Goal: Find specific page/section: Find specific page/section

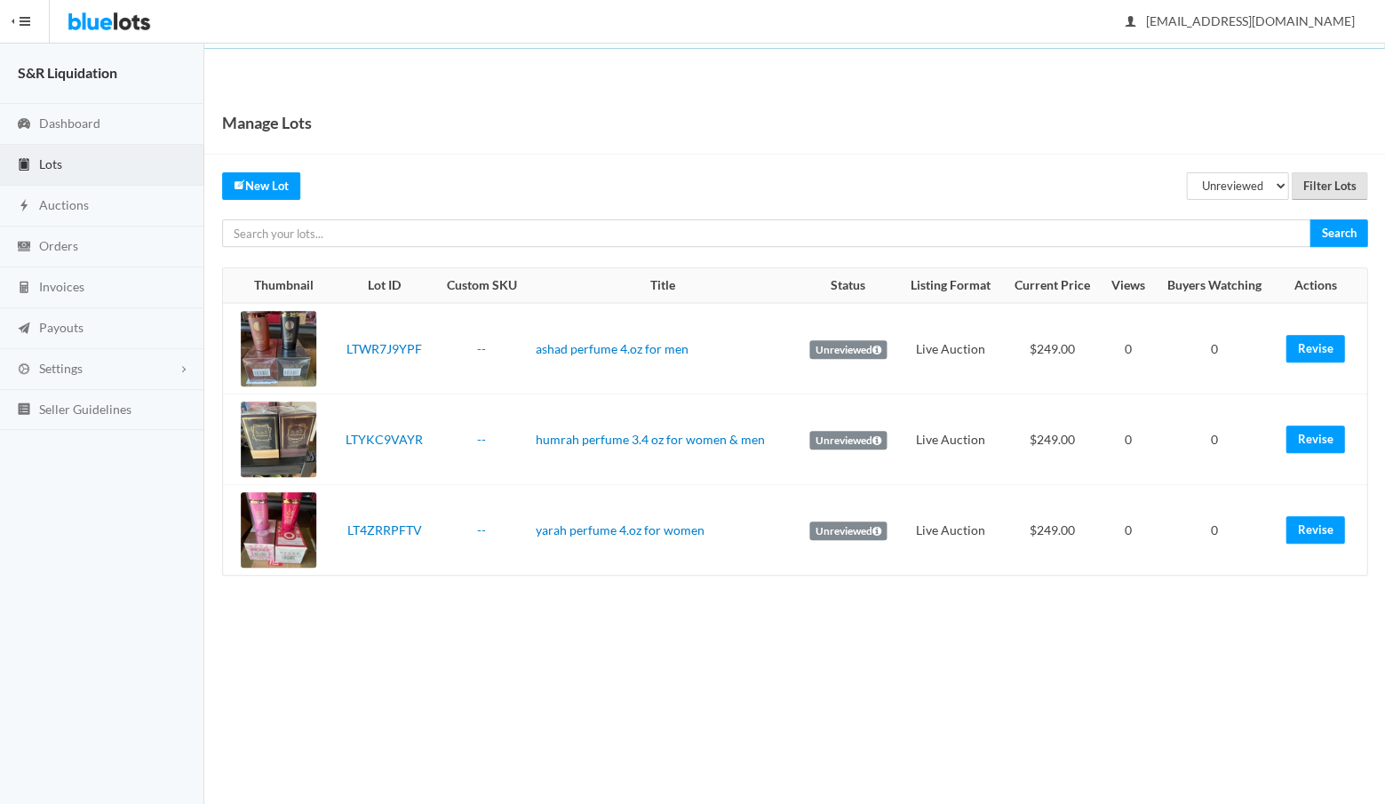
click at [1327, 179] on input "Filter Lots" at bounding box center [1329, 186] width 76 height 28
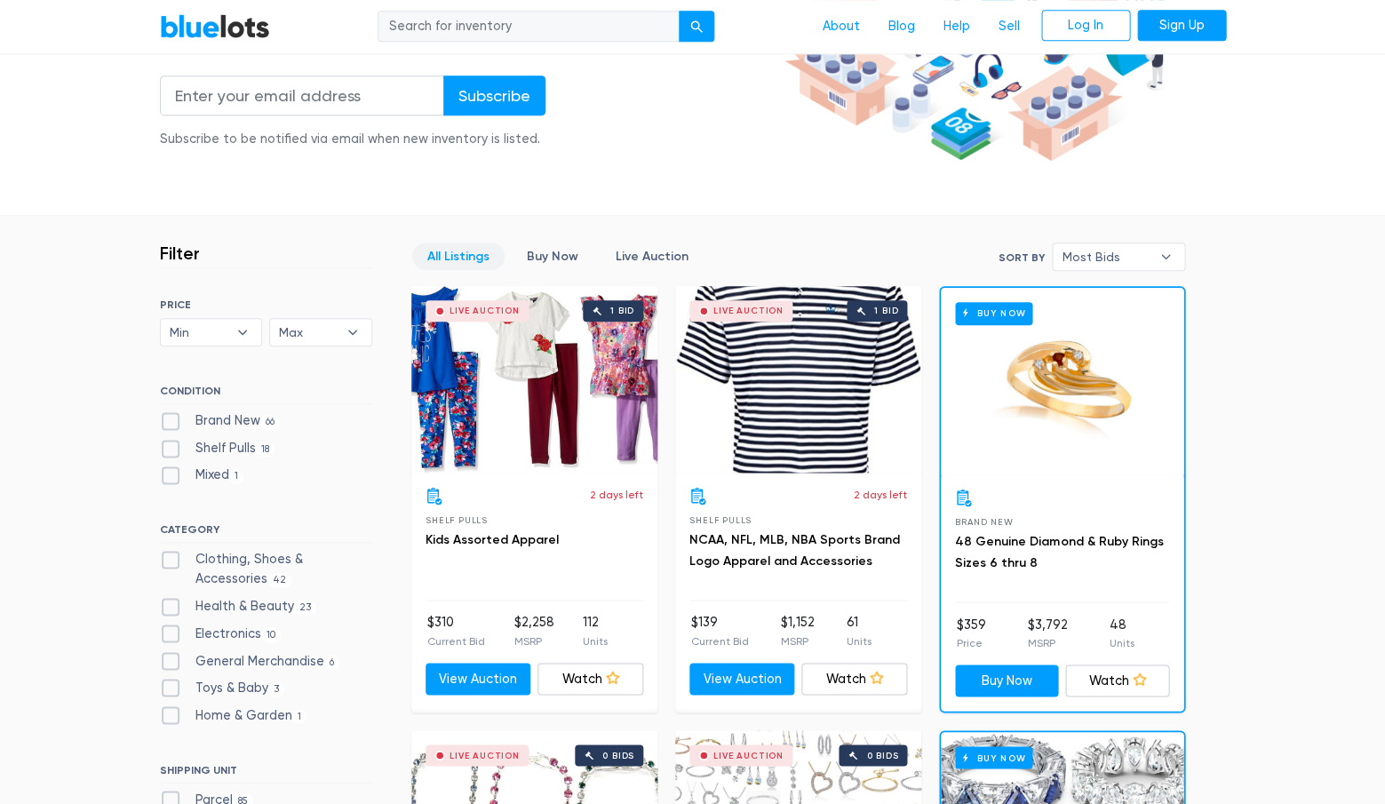
scroll to position [312, 0]
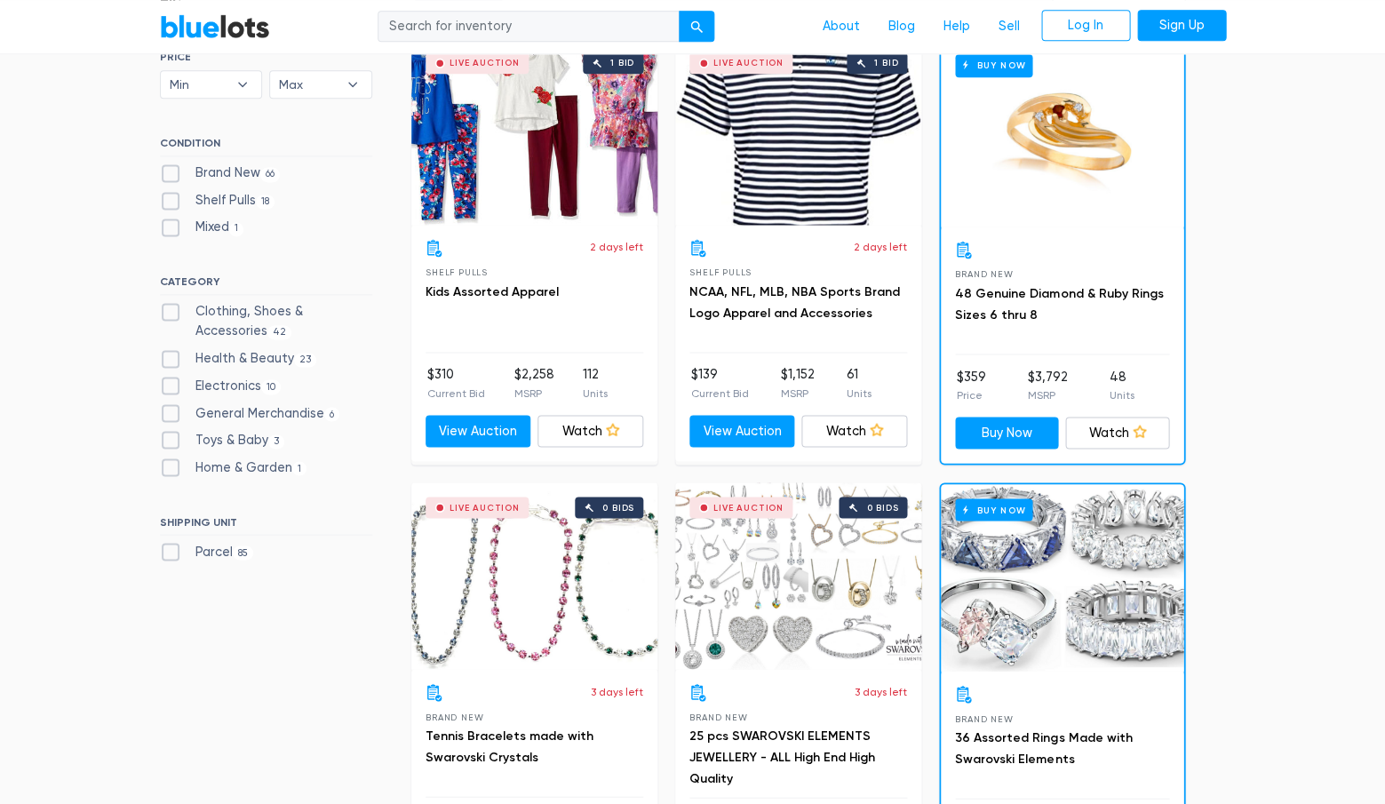
scroll to position [563, 0]
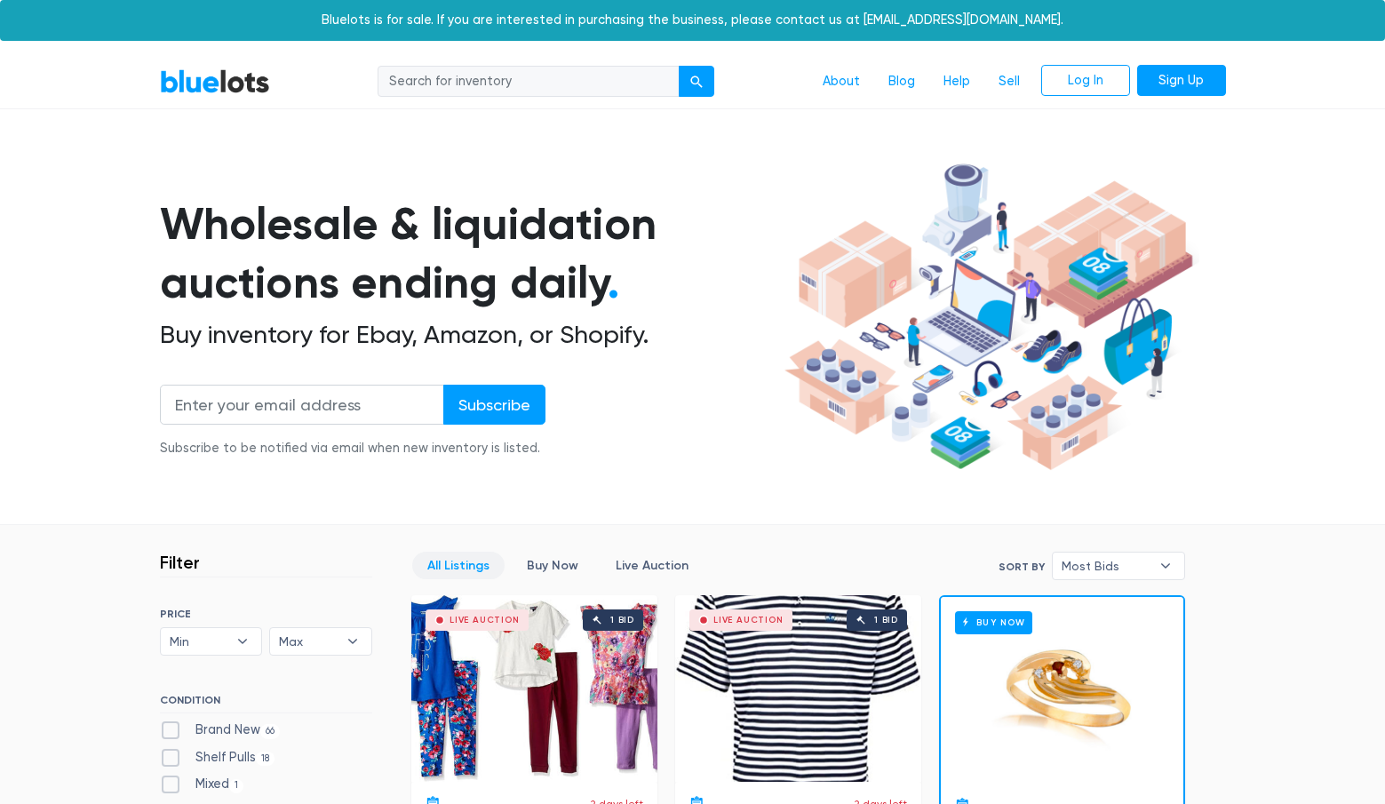
scroll to position [563, 0]
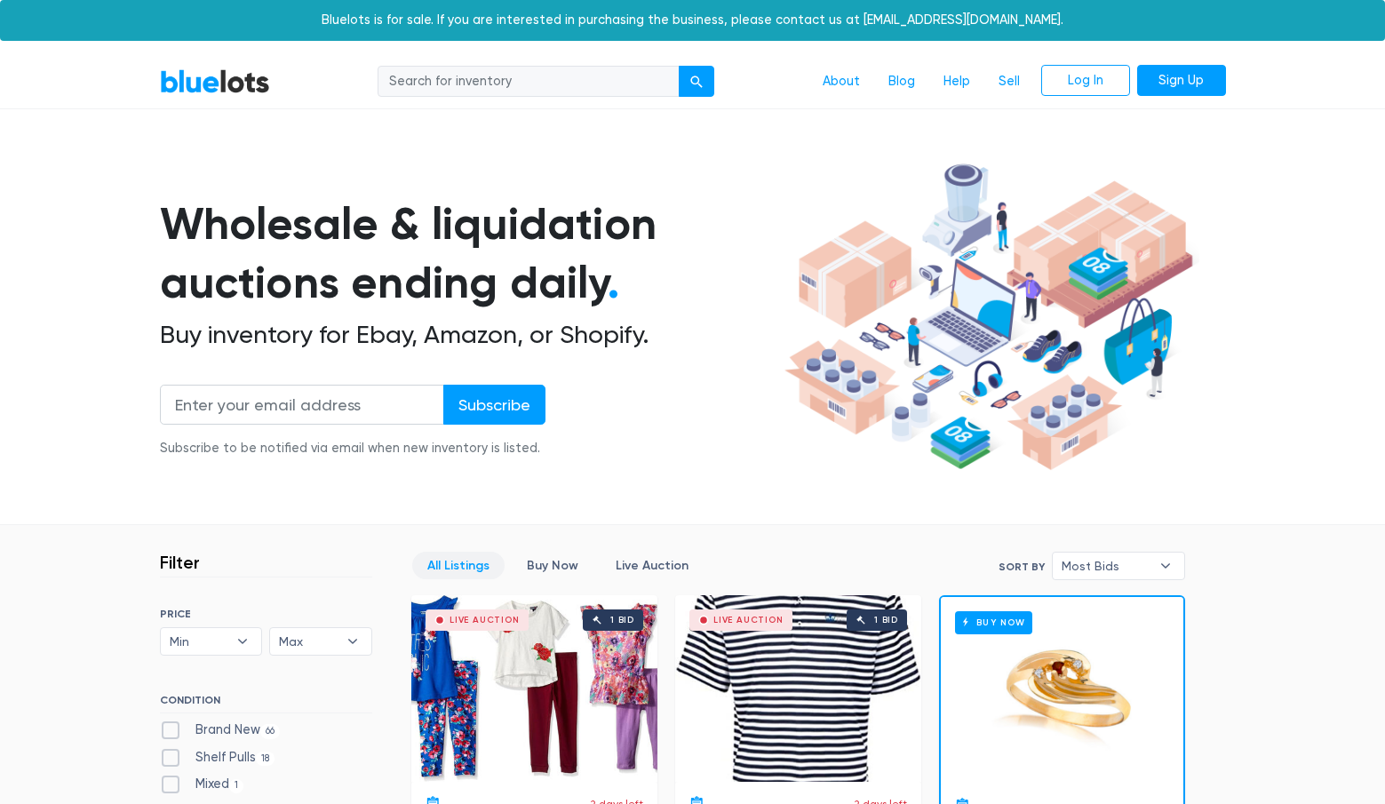
scroll to position [564, 0]
